Goal: Find specific page/section

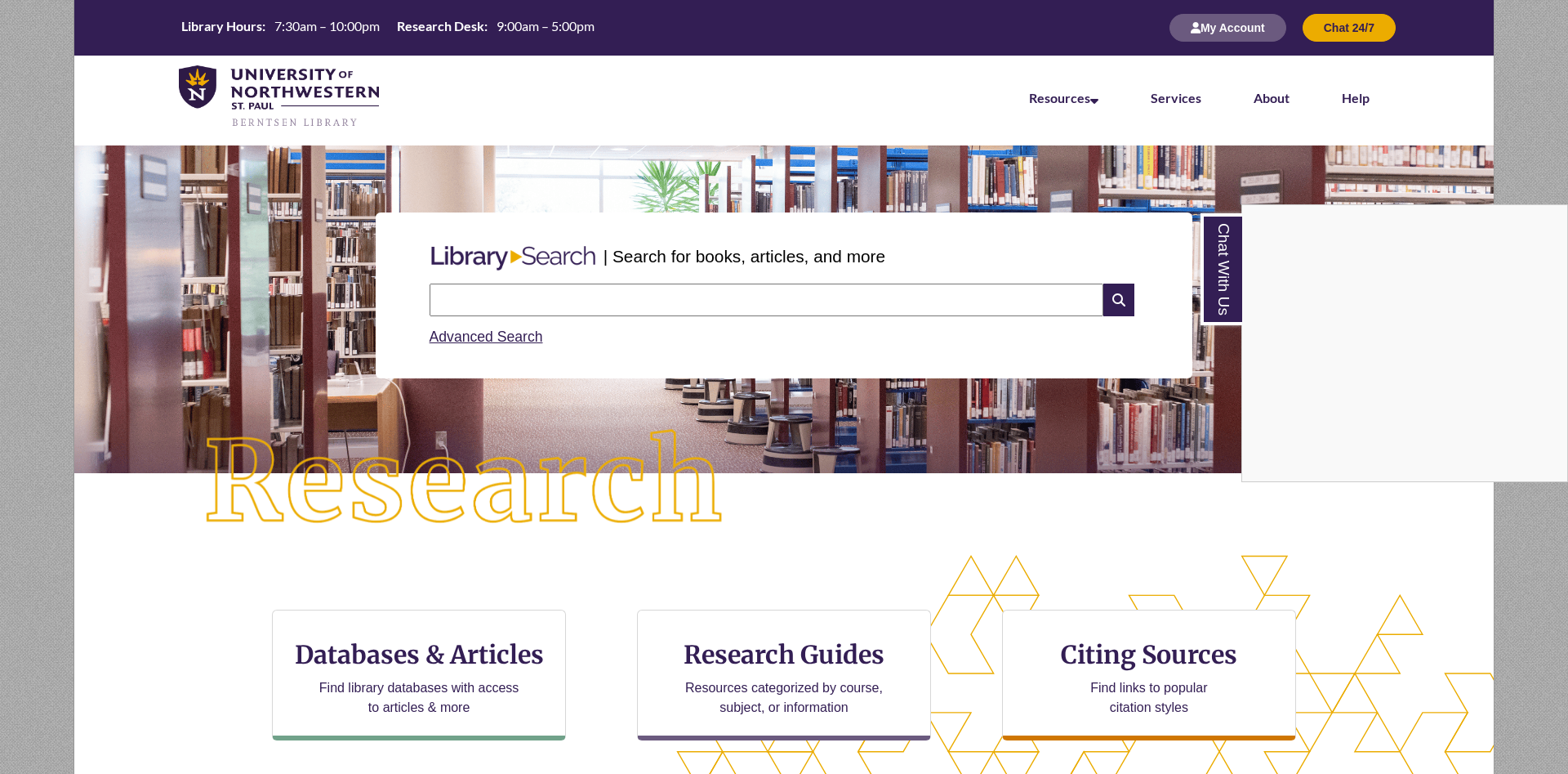
click at [445, 660] on div "Chat With Us" at bounding box center [784, 387] width 1568 height 774
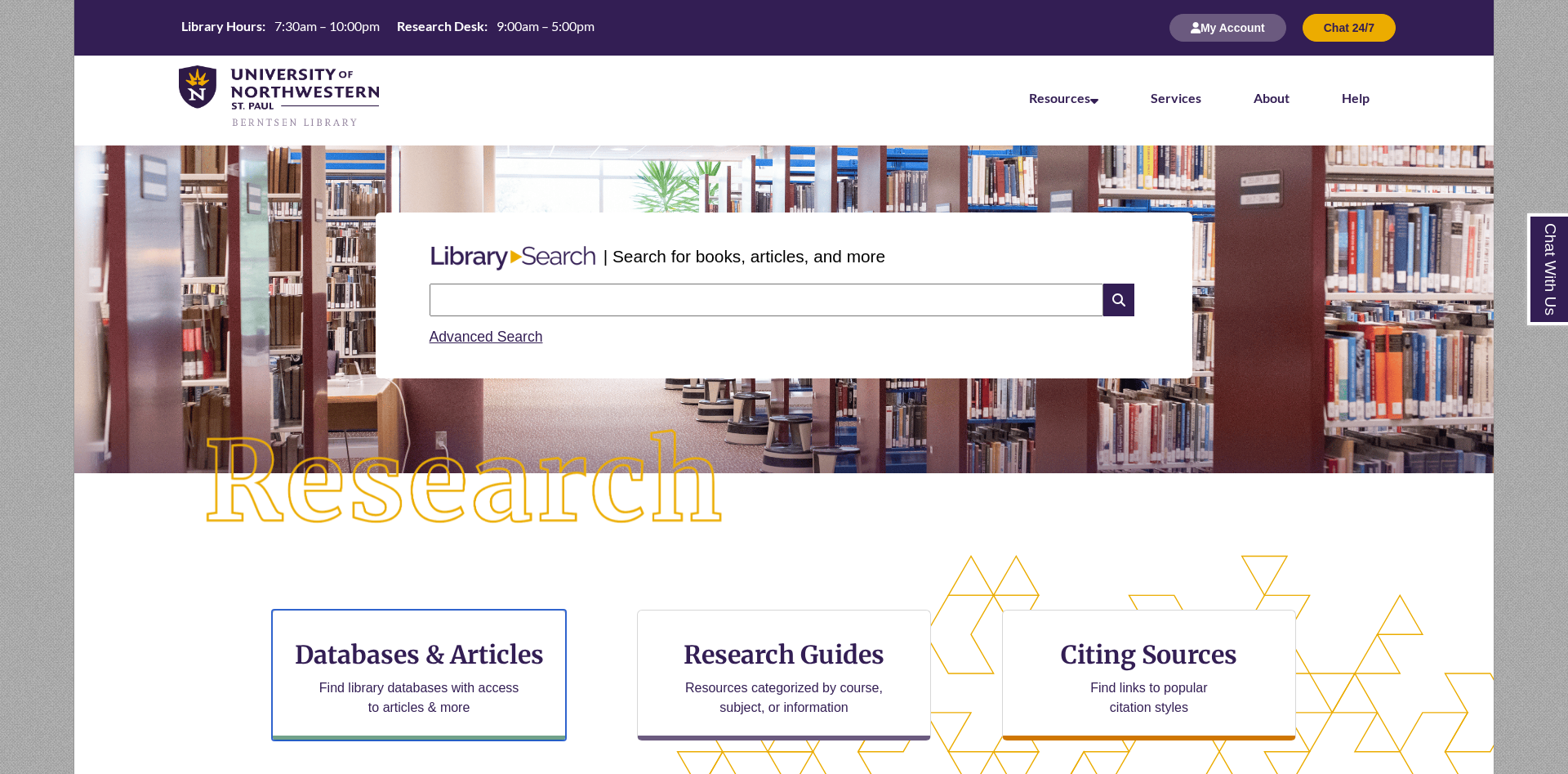
click at [445, 660] on h3 "Databases & Articles" at bounding box center [418, 655] width 266 height 31
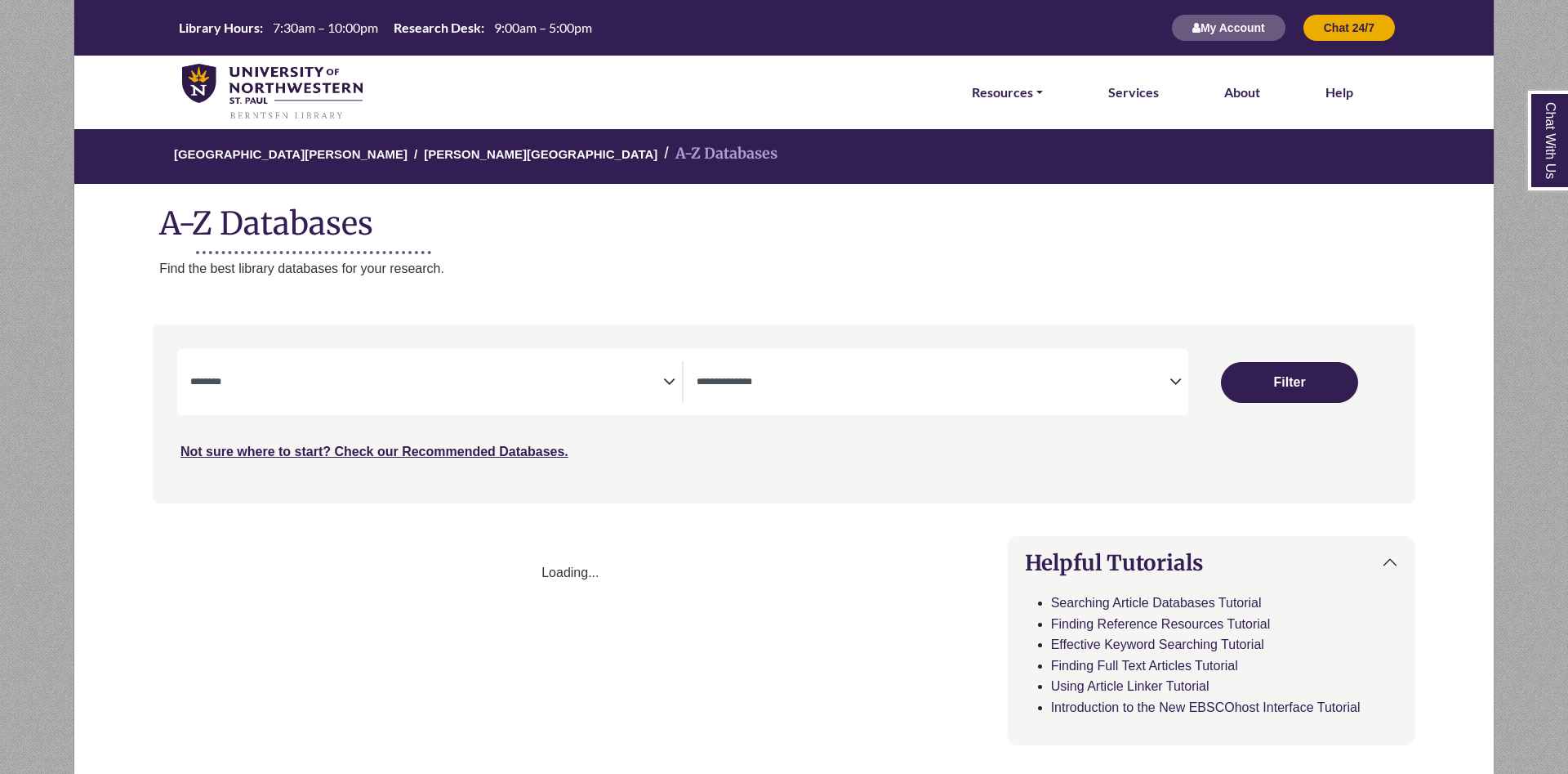
select select "Database Subject Filter"
select select "Database Types Filter"
select select "Database Subject Filter"
select select "Database Types Filter"
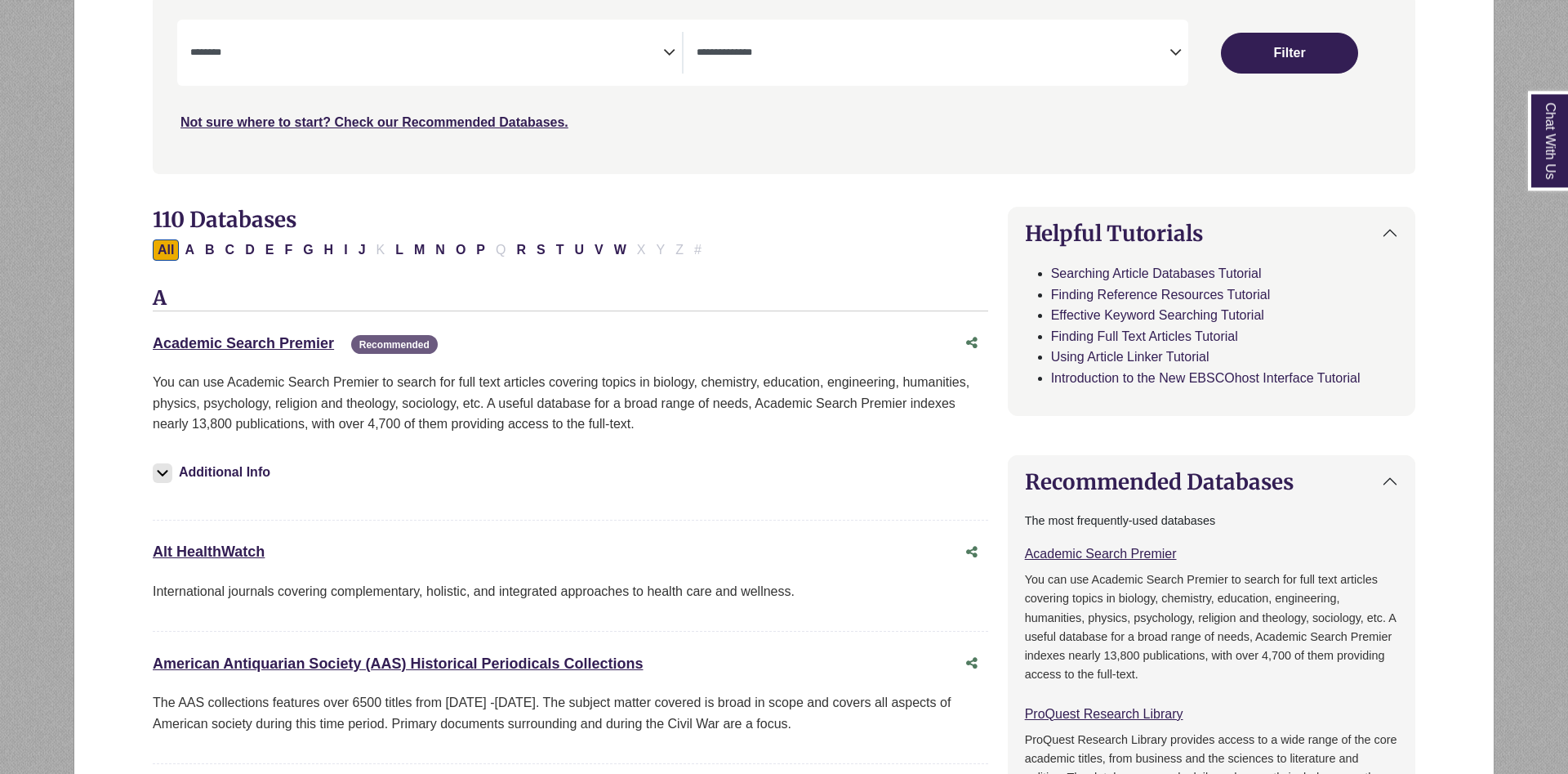
scroll to position [333, 0]
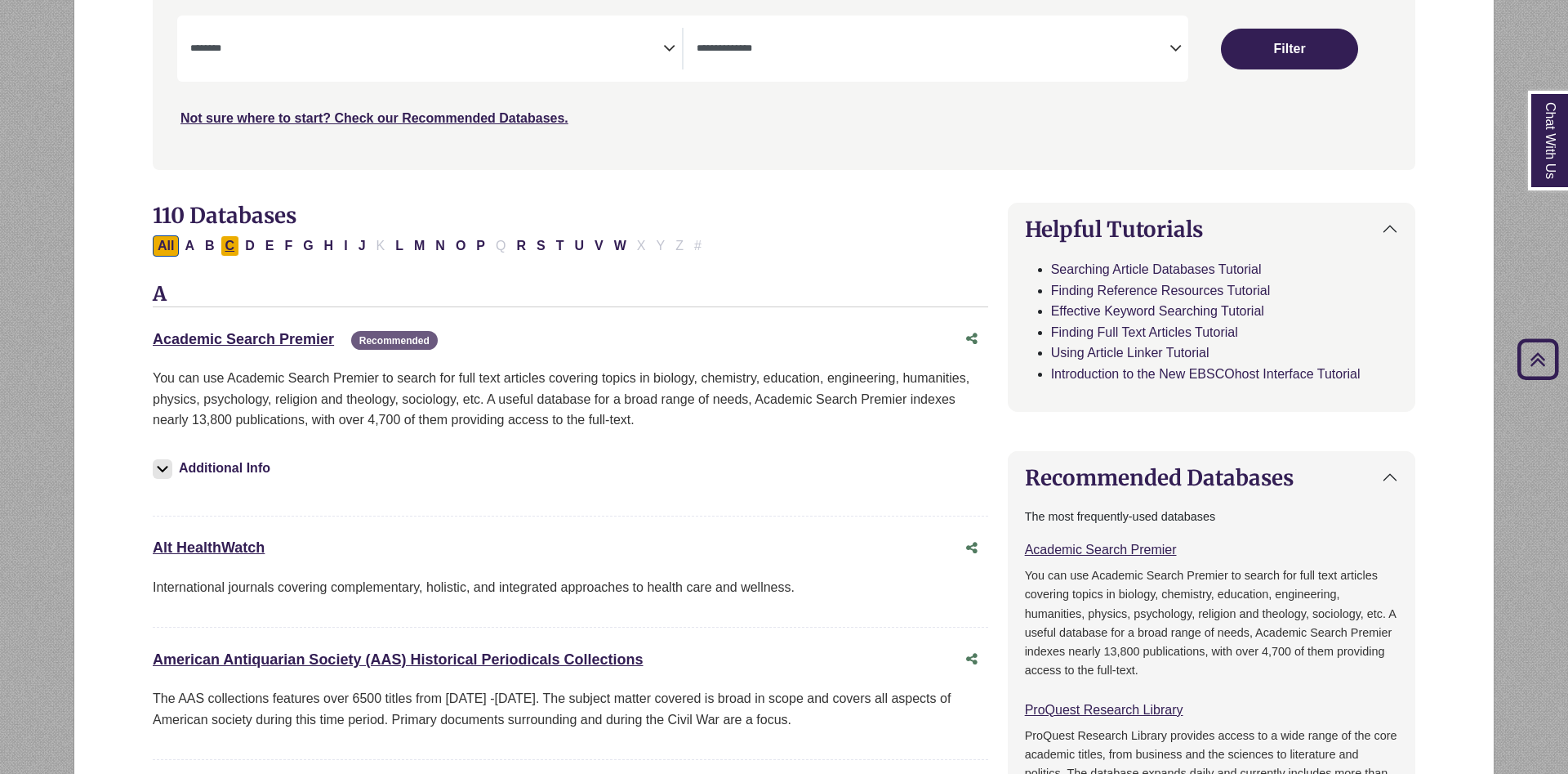
click at [227, 241] on button "C" at bounding box center [230, 245] width 20 height 21
select select "Database Subject Filter"
select select "Database Types Filter"
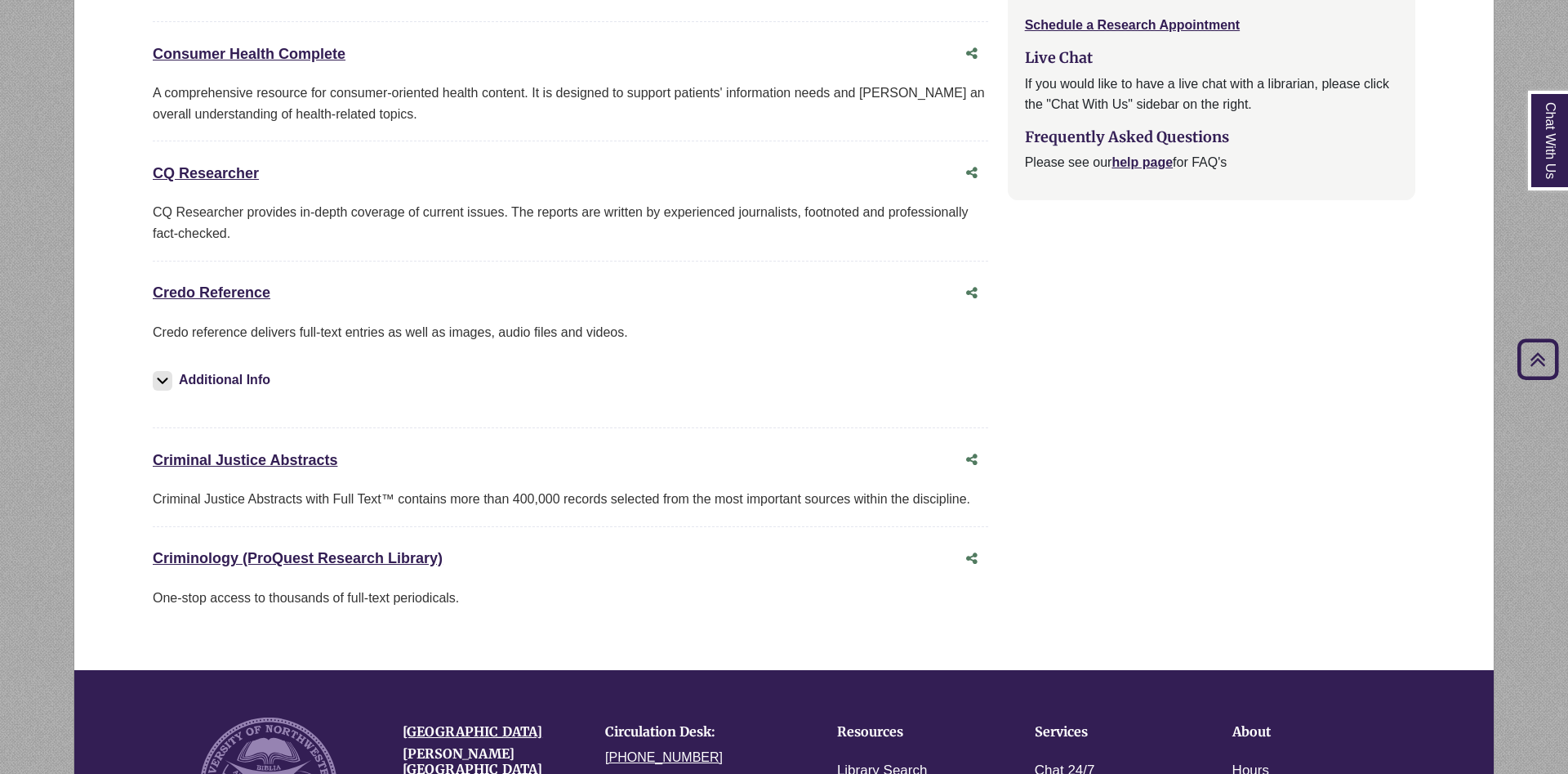
scroll to position [1917, 0]
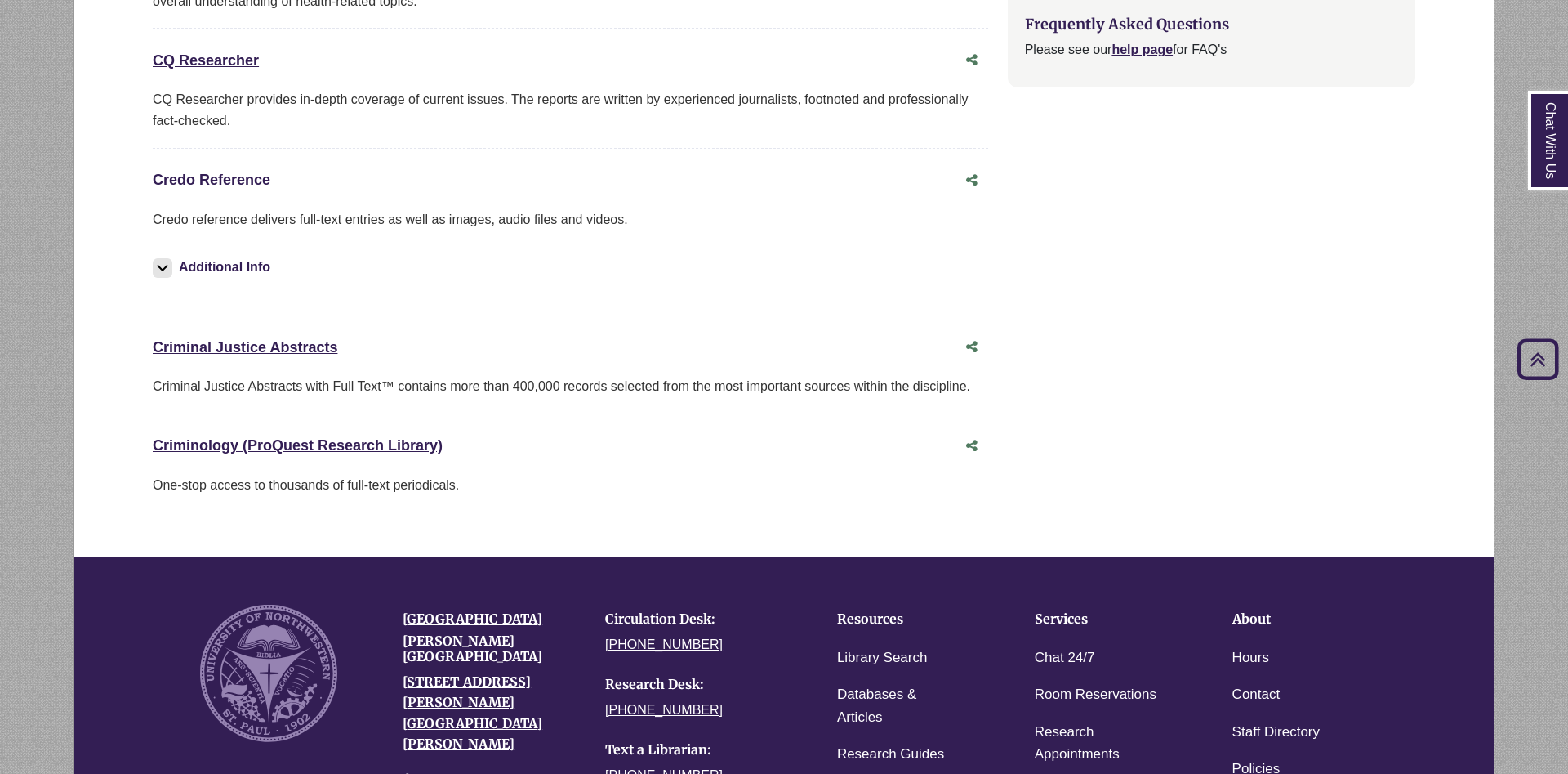
click at [232, 180] on link "Credo Reference This link opens in a new window" at bounding box center [211, 179] width 118 height 16
